Goal: Find specific page/section: Find specific page/section

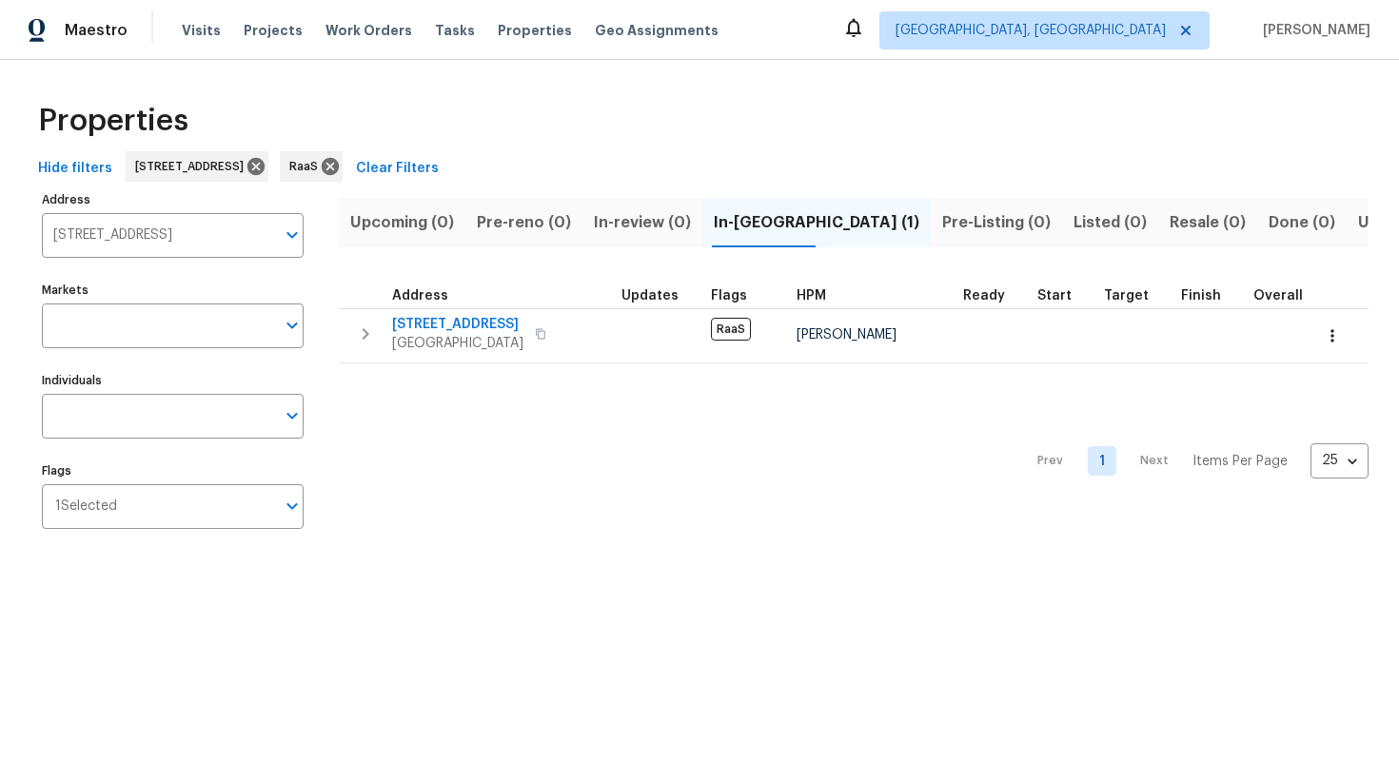
click at [185, 233] on input "930 Thornwood Cir Covington GA 30016" at bounding box center [158, 235] width 233 height 45
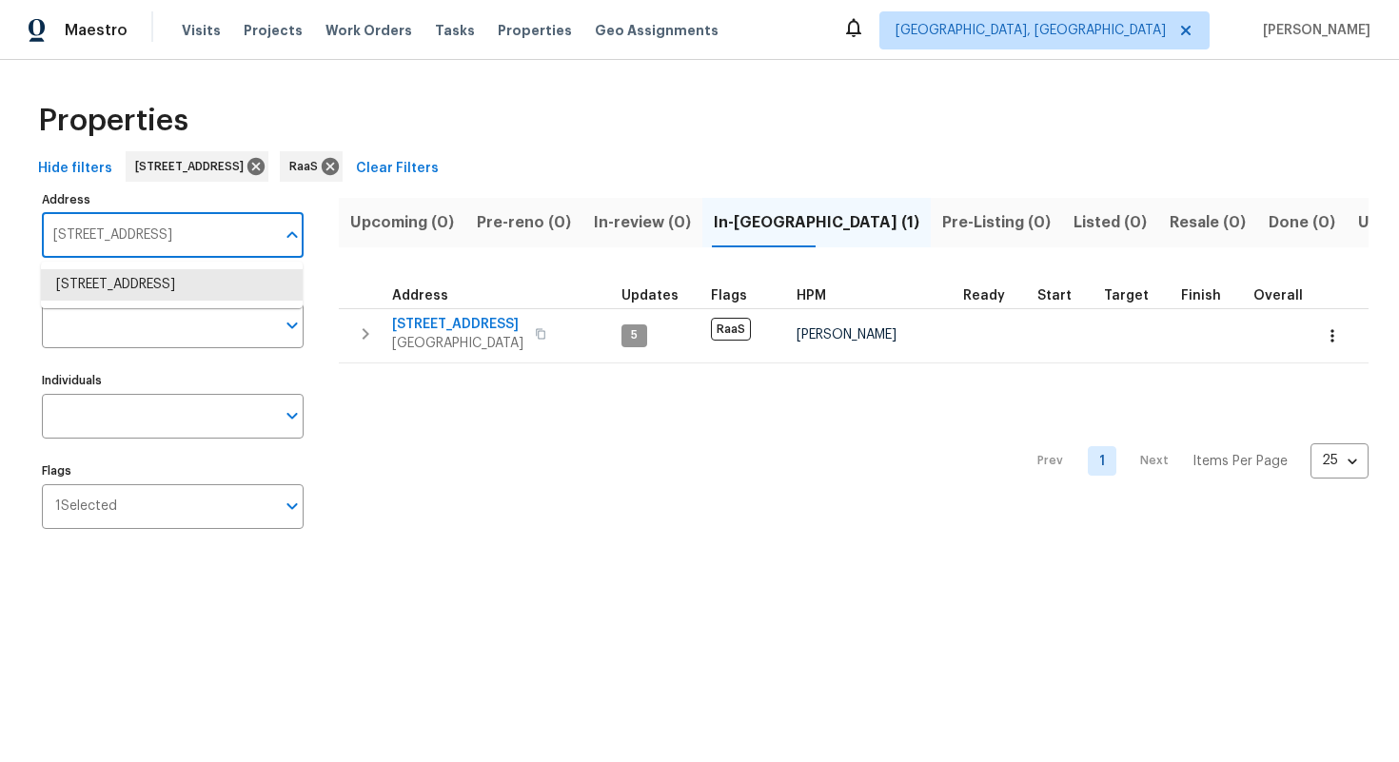
paste input "[STREET_ADDRESS]"
type input "[STREET_ADDRESS]"
click at [225, 232] on input "930 Thornwood Cir Covington GA 30016" at bounding box center [158, 235] width 233 height 45
click at [157, 301] on li "930 Thornwood Cir Covington GA 30016" at bounding box center [172, 284] width 262 height 31
paste input "[STREET_ADDRESS]"
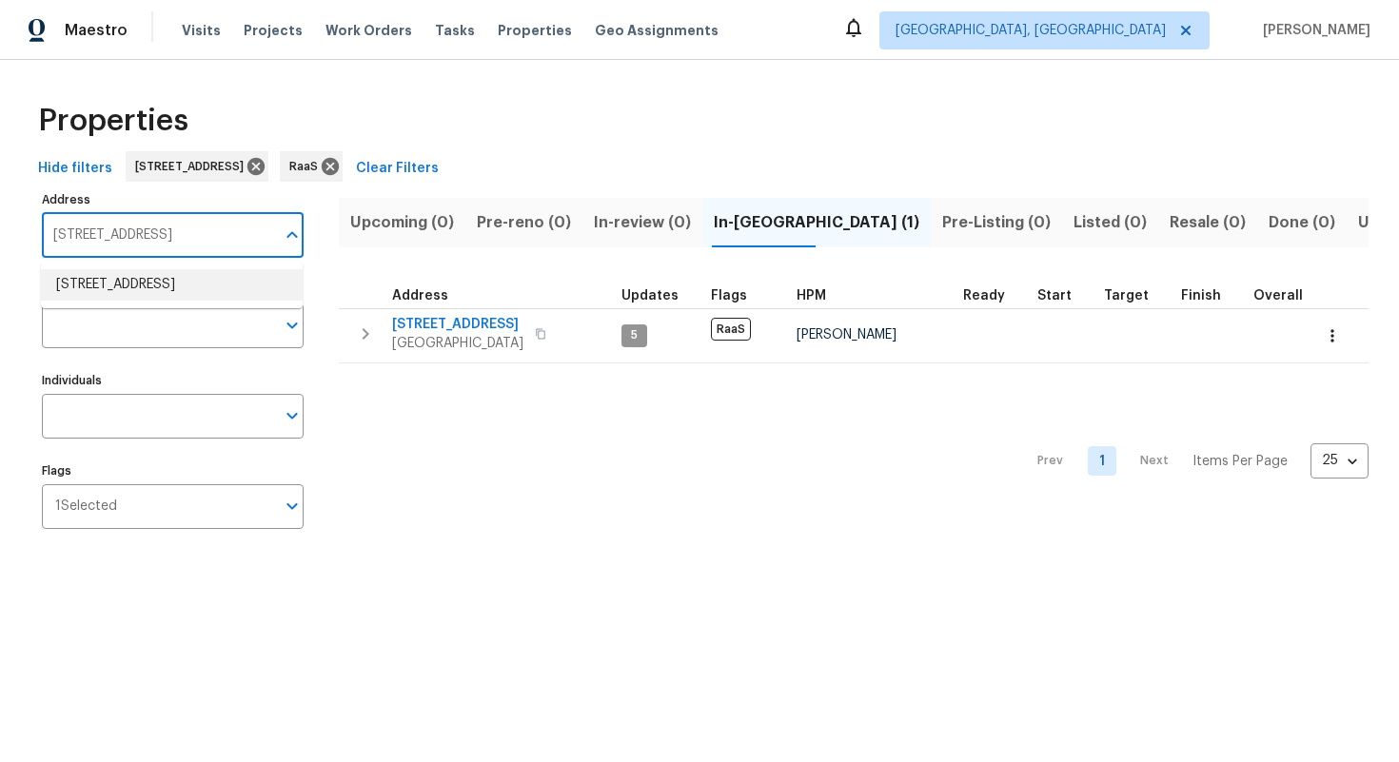
type input "[STREET_ADDRESS]"
click at [179, 287] on li "6359 Stonehurst Cir Lake Worth FL 33467" at bounding box center [172, 284] width 262 height 31
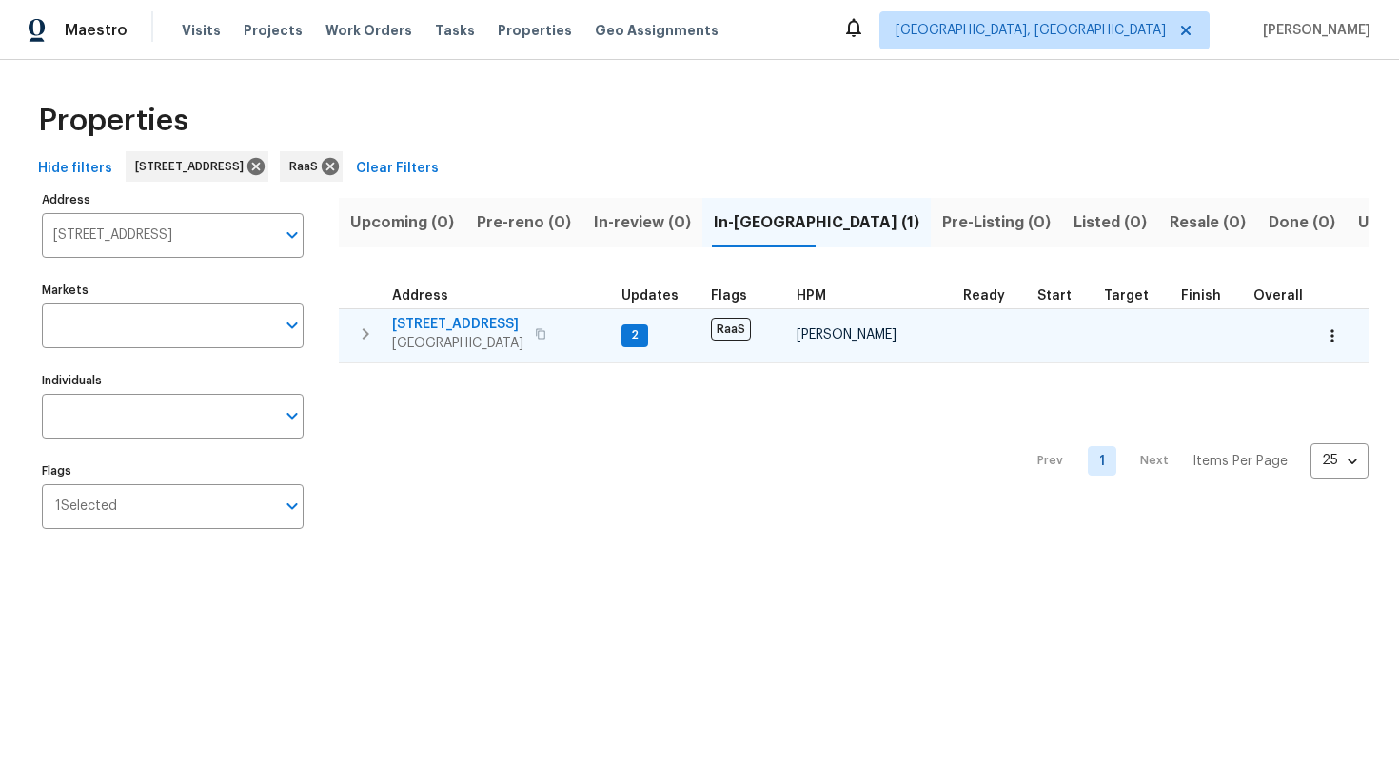
click at [454, 323] on span "6359 Stonehurst Cir" at bounding box center [457, 324] width 131 height 19
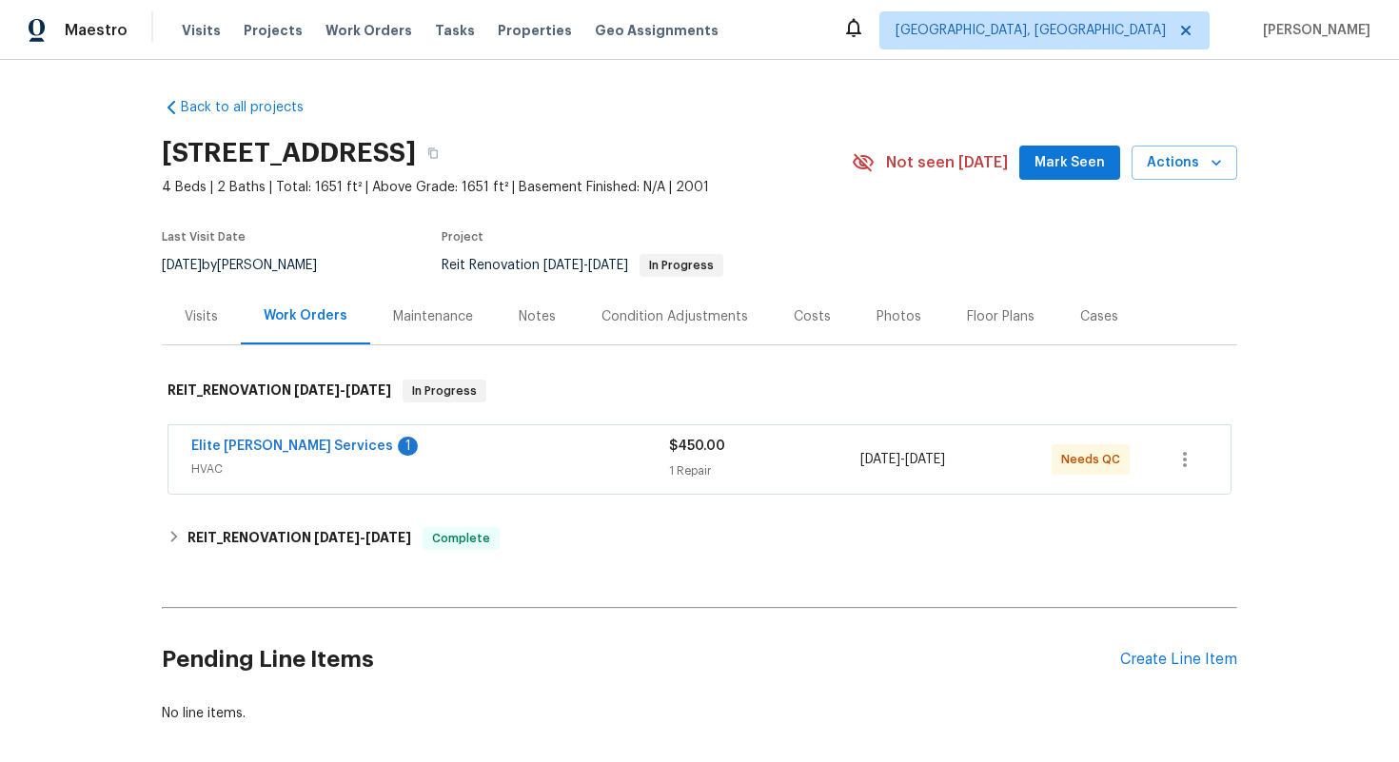
click at [802, 307] on div "Costs" at bounding box center [812, 316] width 37 height 19
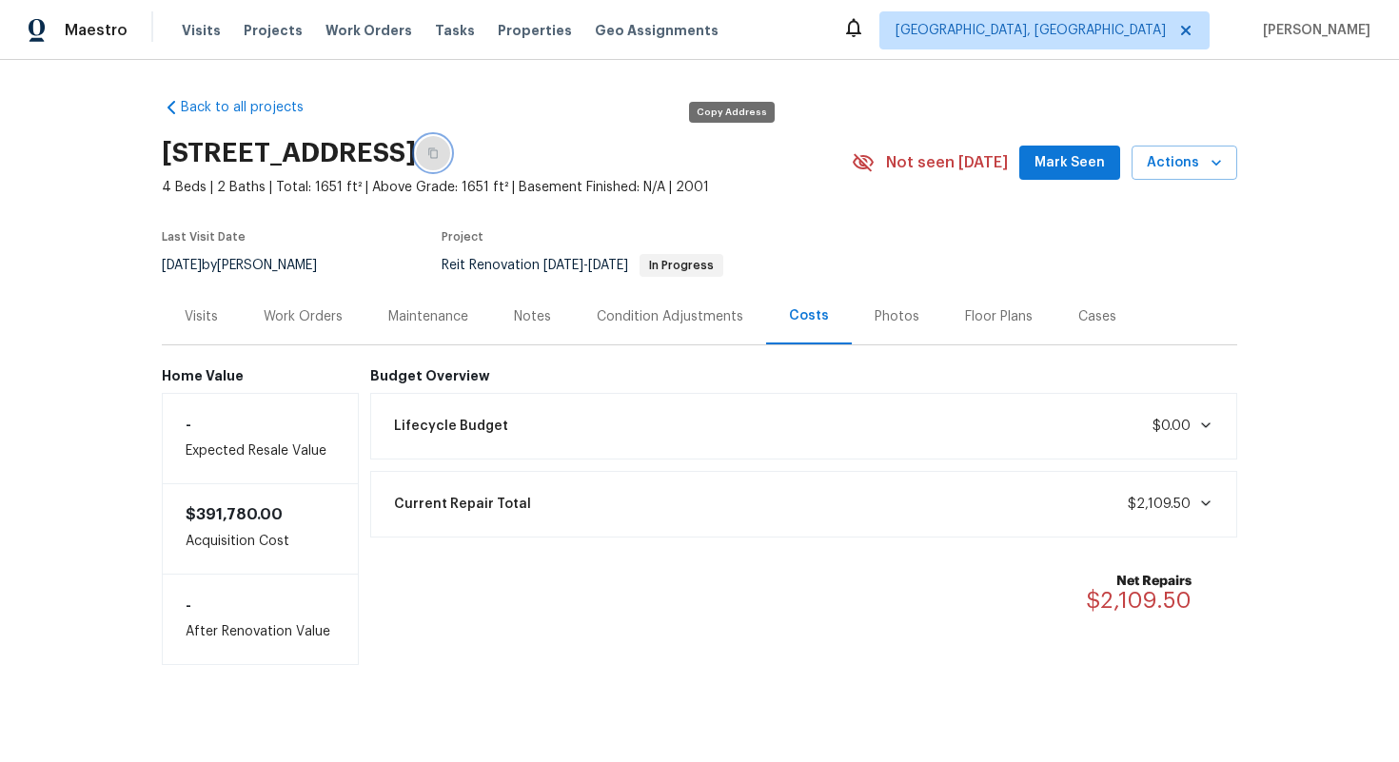
click at [450, 162] on button "button" at bounding box center [433, 153] width 34 height 34
click at [294, 312] on div "Work Orders" at bounding box center [303, 316] width 79 height 19
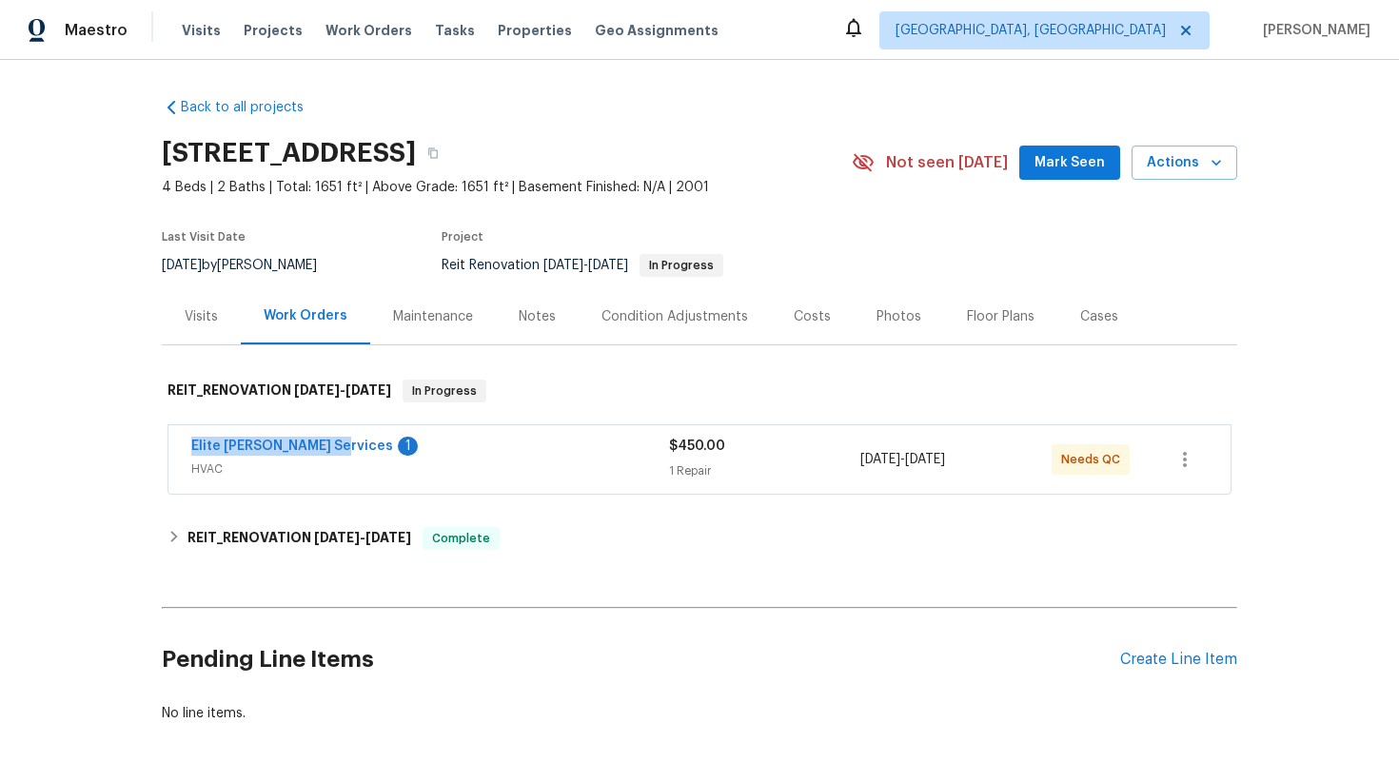
drag, startPoint x: 184, startPoint y: 443, endPoint x: 335, endPoint y: 459, distance: 152.1
click at [335, 459] on div "Elite [PERSON_NAME] Services 1 HVAC $450.00 1 Repair [DATE] - [DATE] Needs QC" at bounding box center [699, 459] width 1062 height 69
copy link "Elite [PERSON_NAME] Services"
